Goal: Information Seeking & Learning: Learn about a topic

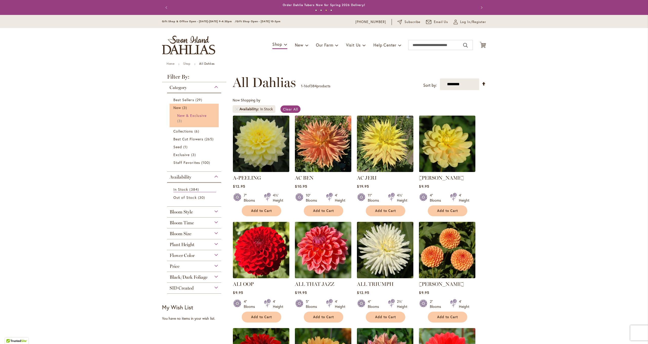
click at [201, 116] on span "New & Exclusive" at bounding box center [191, 115] width 29 height 5
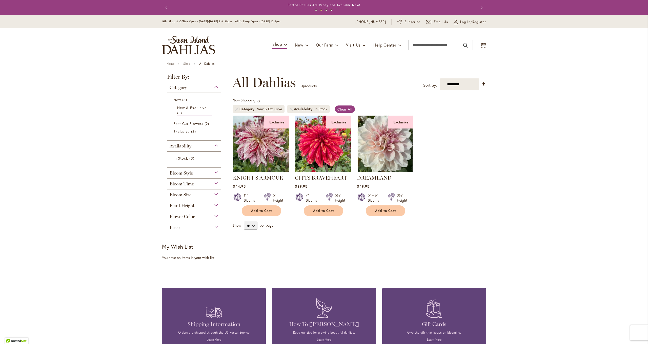
click at [332, 147] on img at bounding box center [323, 143] width 59 height 59
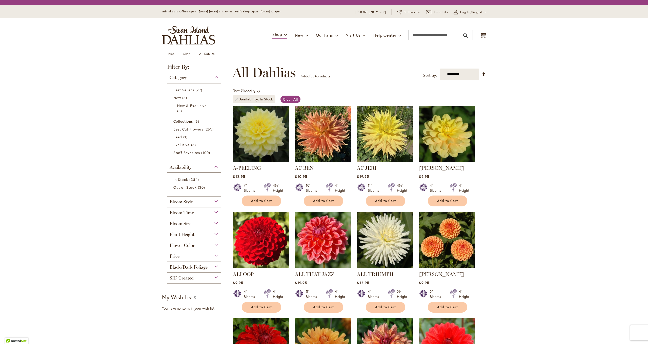
scroll to position [1, 0]
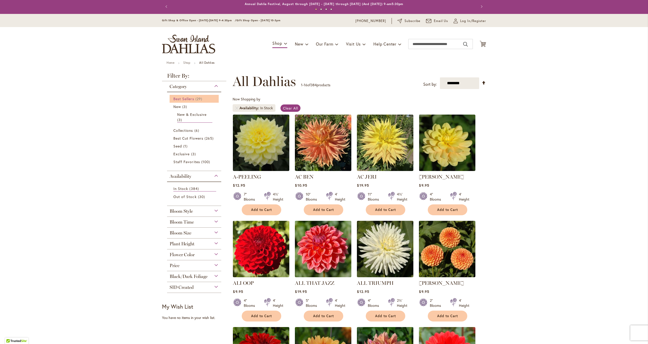
click at [190, 100] on span "Best Sellers" at bounding box center [183, 98] width 21 height 5
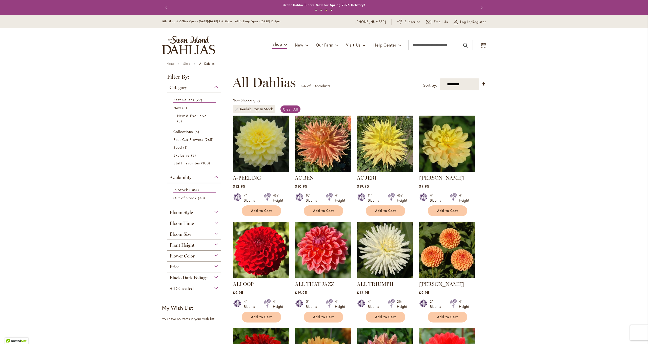
click at [217, 233] on div "Bloom Size" at bounding box center [194, 233] width 54 height 8
click at [206, 246] on span "(AA) Over 10" Blooms" at bounding box center [192, 246] width 38 height 5
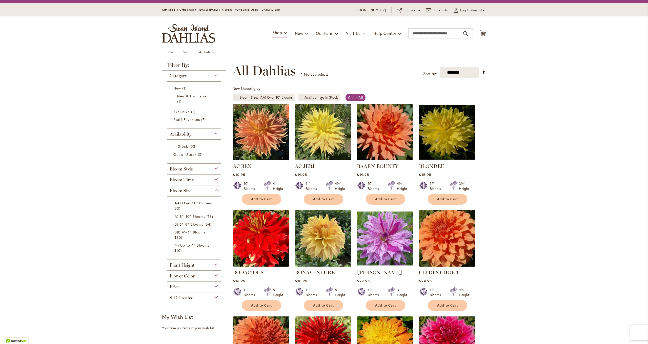
scroll to position [11, 0]
click at [215, 168] on div "Bloom Style" at bounding box center [194, 168] width 54 height 8
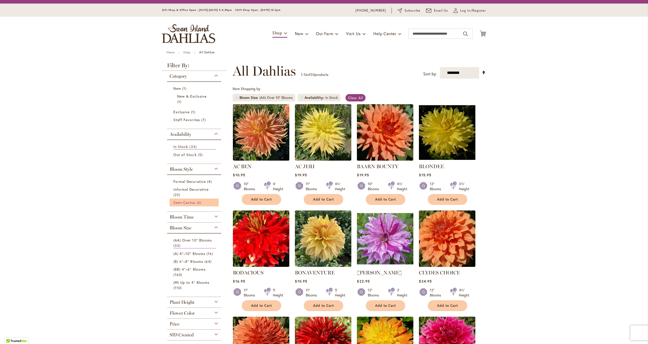
click at [193, 202] on span "Semi-Cactus" at bounding box center [184, 202] width 22 height 5
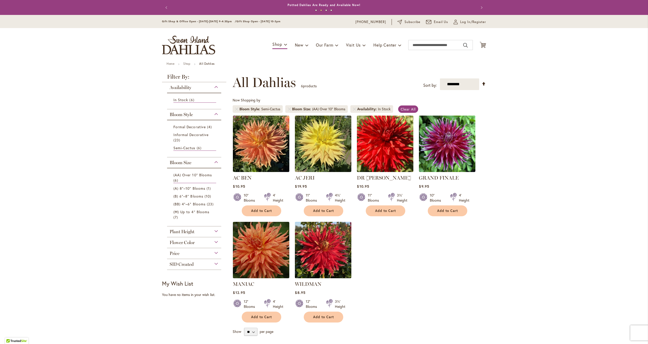
click at [390, 163] on img at bounding box center [385, 143] width 59 height 59
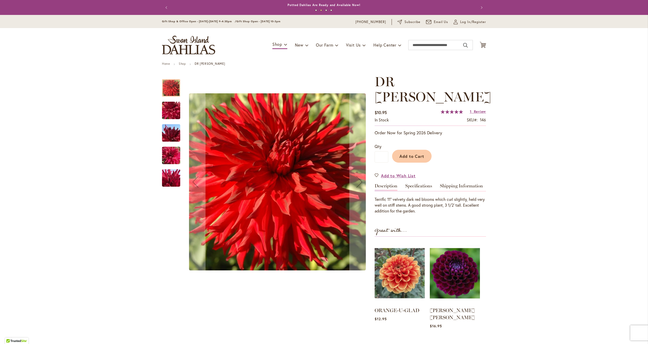
click at [162, 112] on img "DR LES" at bounding box center [171, 110] width 36 height 27
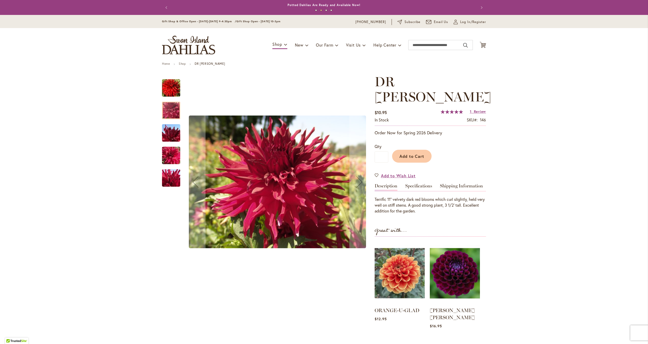
click at [171, 131] on img "DR LES" at bounding box center [171, 132] width 36 height 27
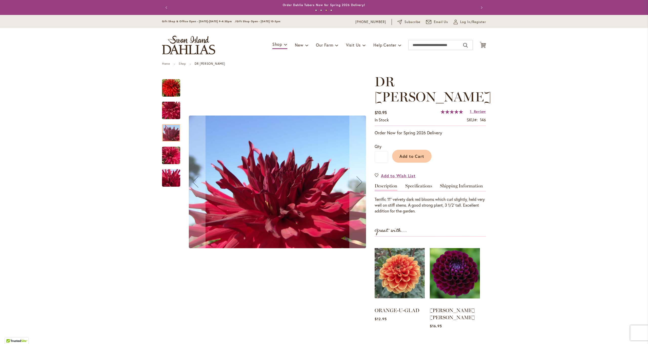
click at [171, 152] on img "DR LES" at bounding box center [171, 155] width 36 height 27
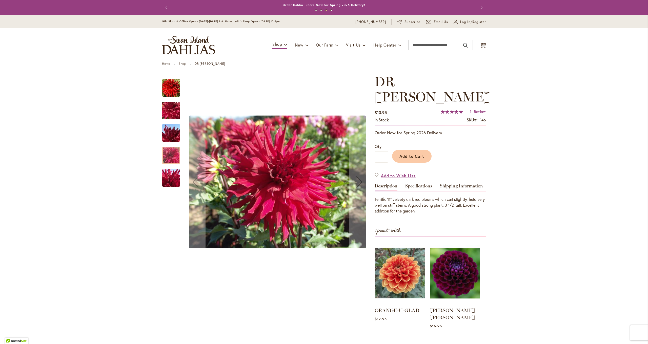
click at [171, 175] on img "DR LES" at bounding box center [171, 177] width 36 height 27
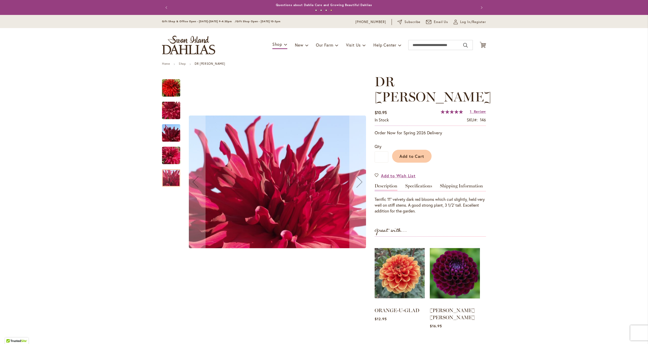
scroll to position [0, 0]
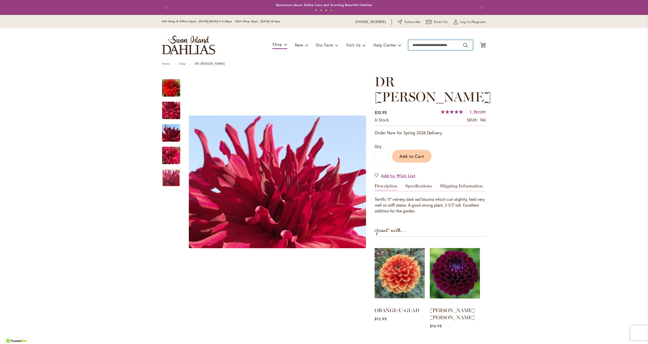
click at [426, 47] on input "Search" at bounding box center [440, 45] width 65 height 10
type input "***"
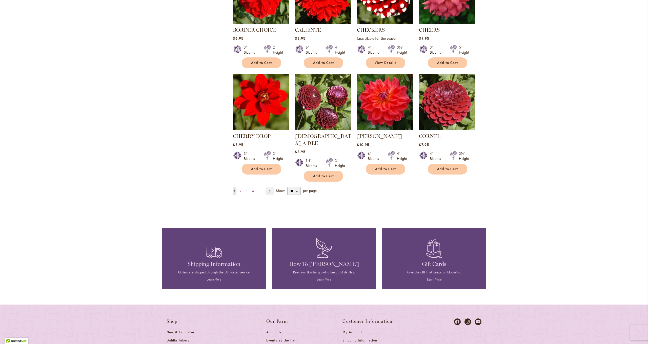
scroll to position [364, 0]
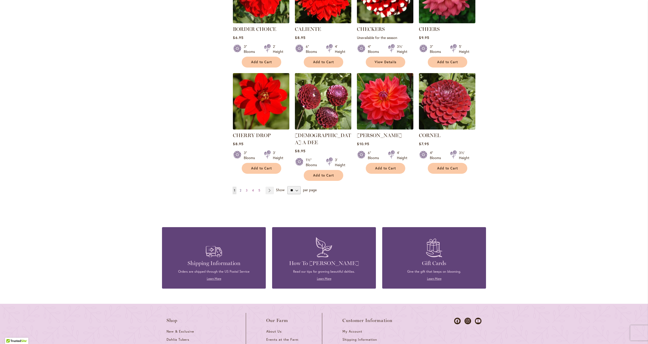
click at [241, 189] on span "2" at bounding box center [241, 191] width 2 height 4
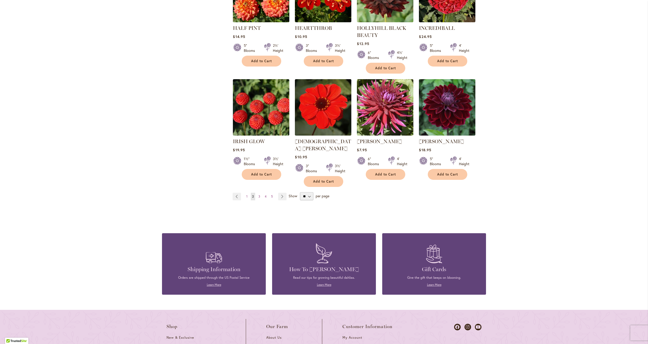
scroll to position [375, 0]
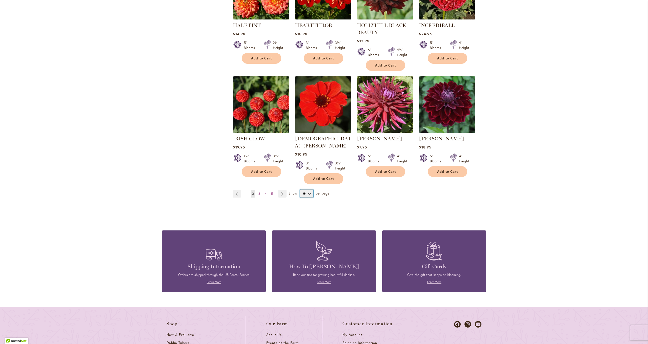
select select "**"
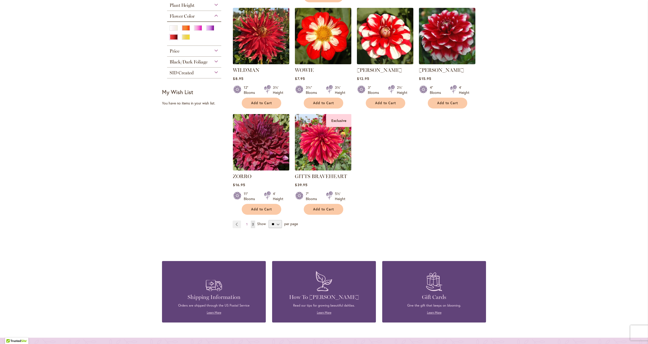
scroll to position [224, 0]
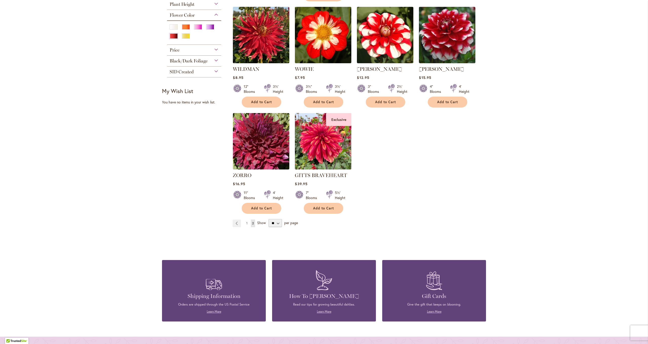
click at [247, 221] on span "1" at bounding box center [246, 223] width 1 height 4
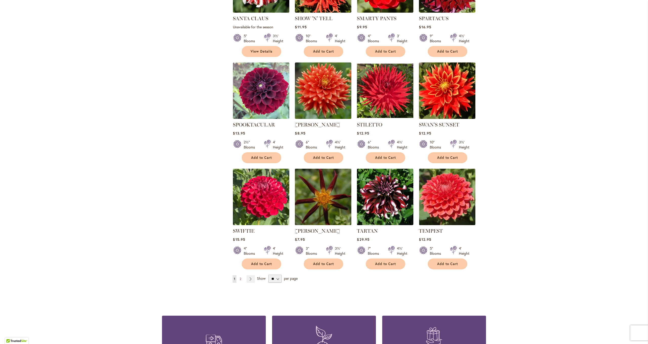
scroll to position [1586, 0]
